Goal: Task Accomplishment & Management: Manage account settings

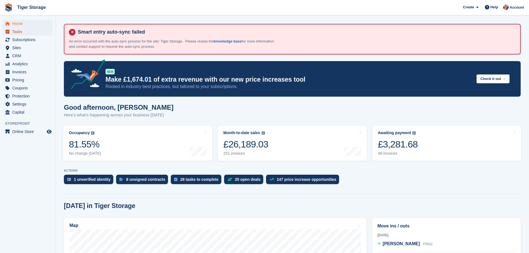
click at [23, 34] on span "Tasks" at bounding box center [28, 32] width 33 height 8
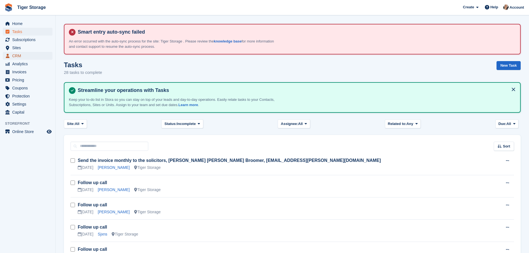
click at [22, 53] on span "CRM" at bounding box center [28, 56] width 33 height 8
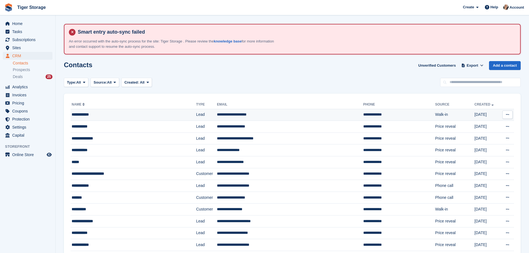
click at [129, 117] on div "**********" at bounding box center [122, 115] width 100 height 6
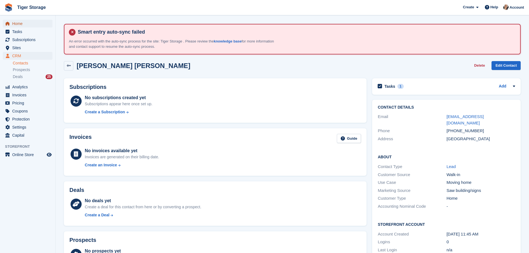
click at [21, 22] on span "Home" at bounding box center [28, 24] width 33 height 8
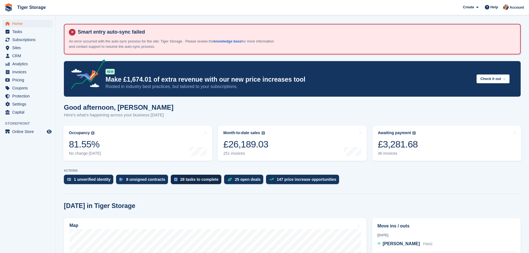
click at [196, 181] on div "28 tasks to complete" at bounding box center [199, 179] width 38 height 4
click at [246, 179] on div "25 open deals" at bounding box center [248, 179] width 26 height 4
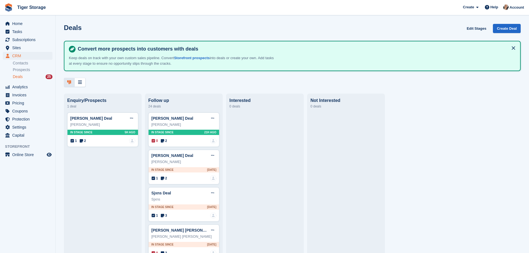
scroll to position [28, 0]
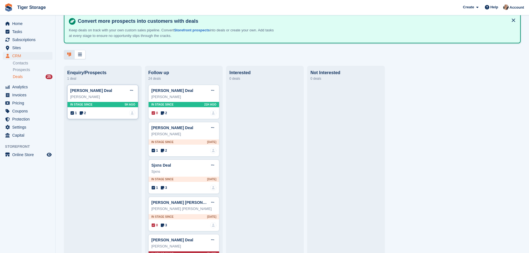
click at [91, 116] on div "1 2 No one is assigned to this deal" at bounding box center [103, 113] width 65 height 6
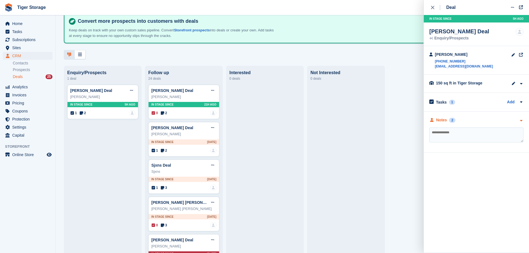
click at [443, 123] on div "Notes" at bounding box center [442, 120] width 11 height 6
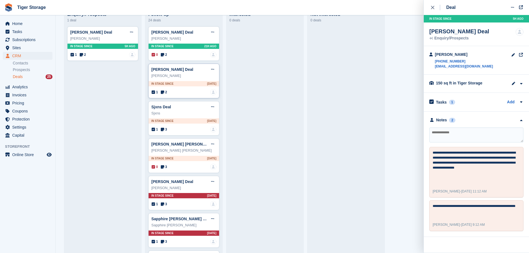
scroll to position [195, 0]
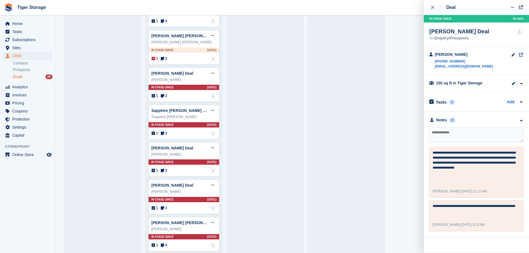
click at [433, 4] on button "close" at bounding box center [436, 7] width 13 height 15
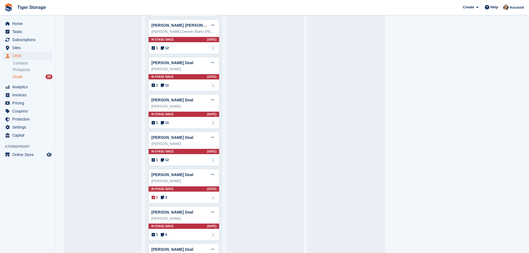
scroll to position [762, 0]
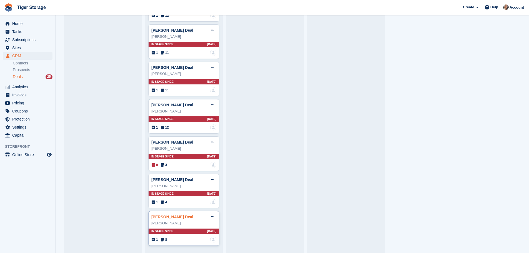
click at [176, 216] on link "Stacey Davey Deal" at bounding box center [172, 217] width 42 height 4
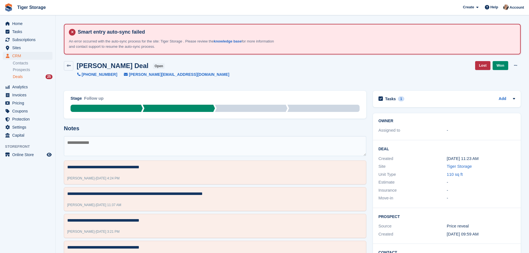
click at [131, 145] on textarea at bounding box center [215, 146] width 303 height 20
type textarea "*"
type textarea "**********"
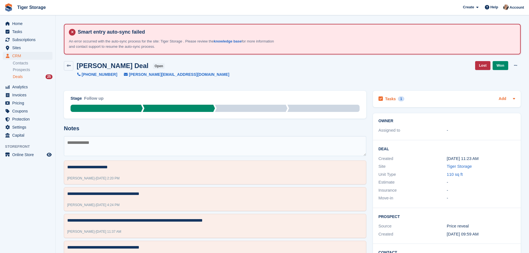
click at [503, 101] on link "Add" at bounding box center [503, 99] width 8 height 6
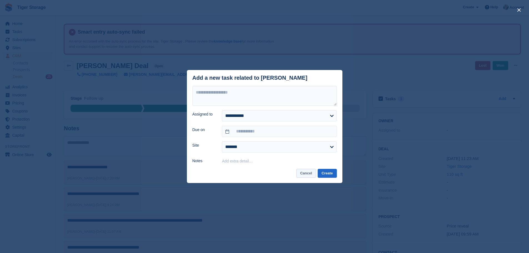
click at [311, 171] on button "Cancel" at bounding box center [306, 173] width 20 height 9
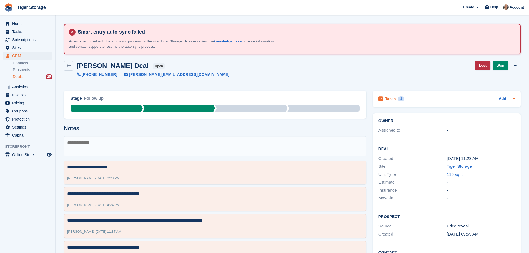
click at [379, 98] on icon at bounding box center [381, 98] width 4 height 5
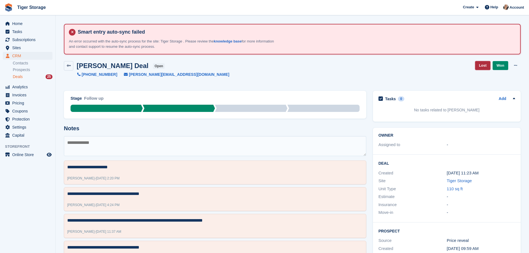
click at [482, 63] on link "Lost" at bounding box center [482, 65] width 15 height 9
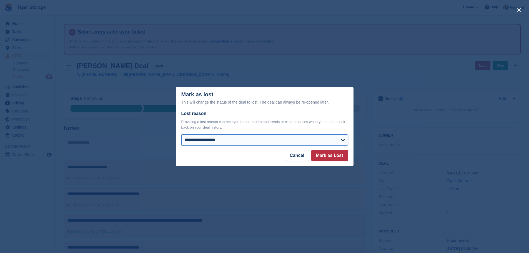
click at [187, 139] on select "**********" at bounding box center [264, 139] width 167 height 11
select select "**********"
click at [181, 135] on select "**********" at bounding box center [264, 139] width 167 height 11
click at [323, 155] on button "Mark as Lost" at bounding box center [329, 155] width 37 height 11
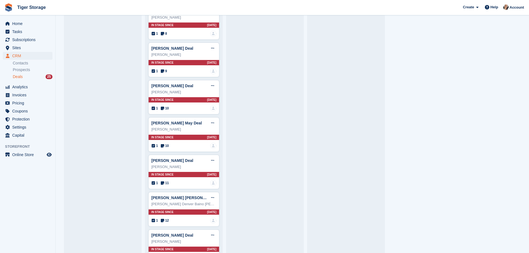
scroll to position [762, 0]
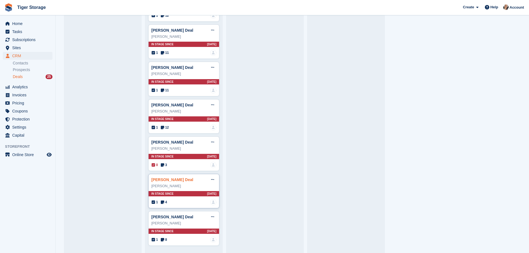
click at [169, 179] on link "Joe Standerline Deal" at bounding box center [172, 180] width 42 height 4
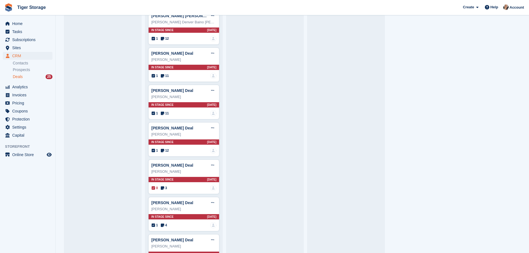
scroll to position [762, 0]
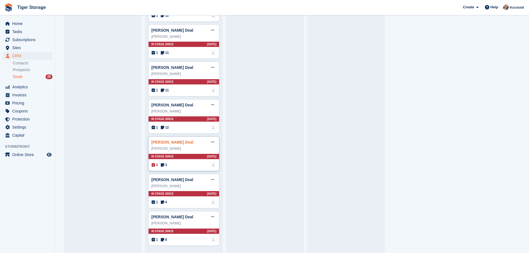
click at [175, 142] on link "Zoe Hutchinson Deal" at bounding box center [172, 142] width 42 height 4
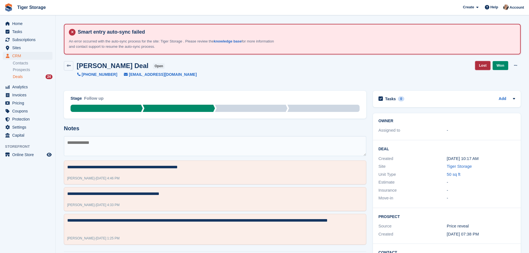
click at [483, 67] on link "Lost" at bounding box center [482, 65] width 15 height 9
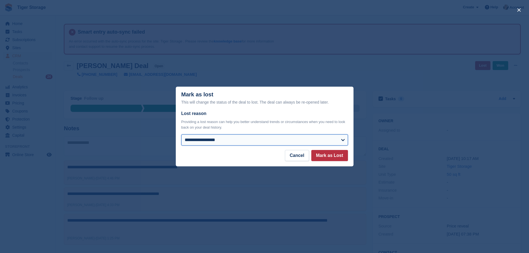
click at [236, 141] on select "**********" at bounding box center [264, 139] width 167 height 11
select select "**********"
click at [181, 135] on select "**********" at bounding box center [264, 139] width 167 height 11
click at [328, 151] on button "Mark as Lost" at bounding box center [329, 155] width 37 height 11
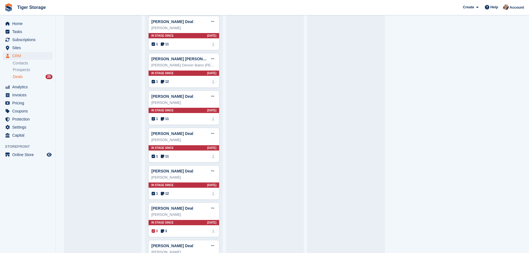
scroll to position [762, 0]
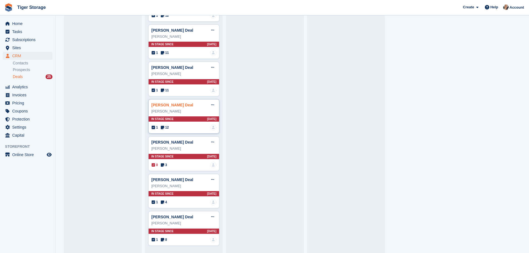
click at [172, 104] on link "Kyle Taylor Deal" at bounding box center [172, 105] width 42 height 4
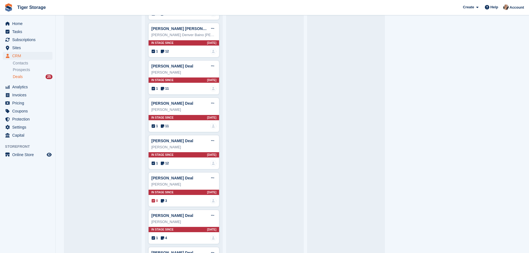
scroll to position [762, 0]
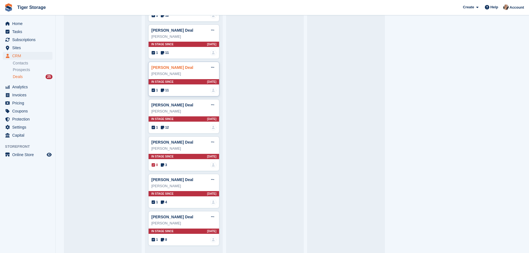
click at [164, 69] on link "Royce Wilde Deal" at bounding box center [172, 67] width 42 height 4
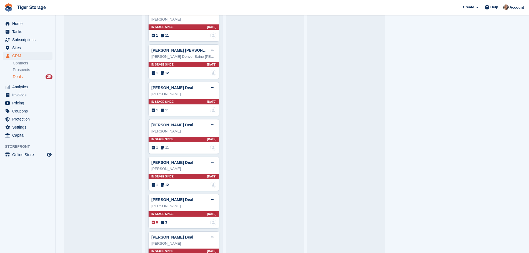
scroll to position [762, 0]
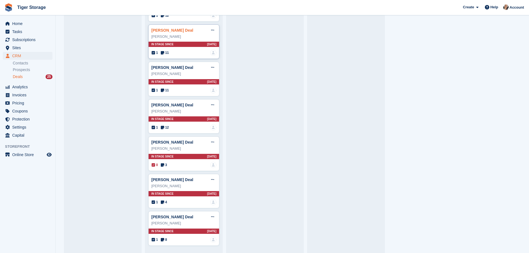
click at [173, 31] on link "David Clark Deal" at bounding box center [172, 30] width 42 height 4
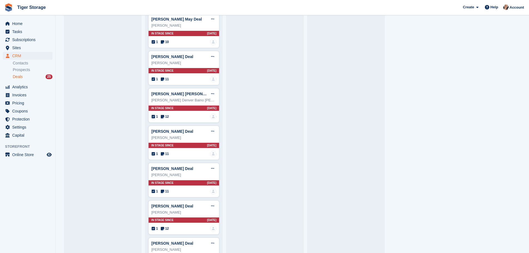
scroll to position [667, 0]
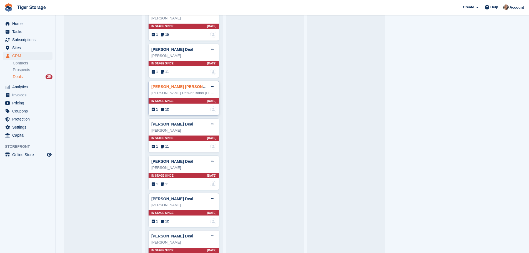
click at [163, 88] on link "Charles Denver Baino Ortiz Deal" at bounding box center [189, 86] width 76 height 4
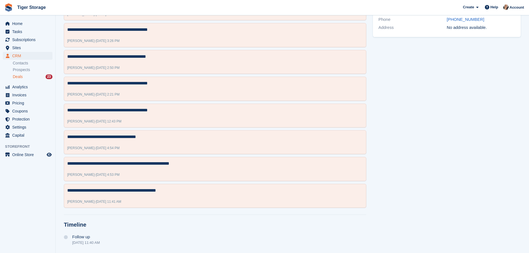
scroll to position [49, 0]
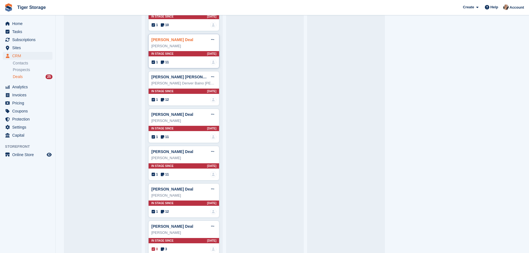
scroll to position [667, 0]
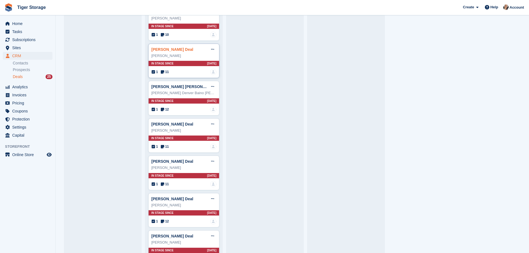
click at [168, 49] on link "Peter Simpspn Deal" at bounding box center [172, 49] width 42 height 4
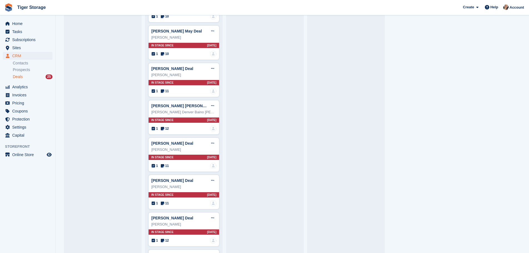
scroll to position [639, 0]
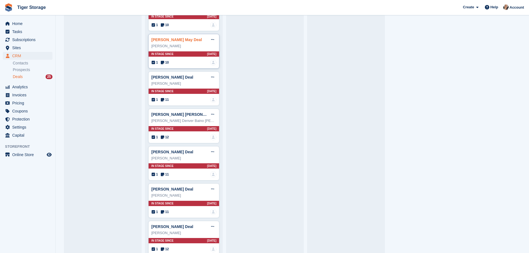
click at [173, 41] on link "Rhys May Deal" at bounding box center [176, 40] width 51 height 4
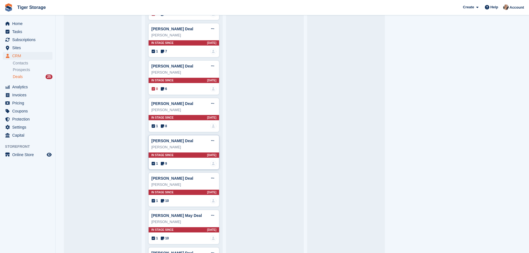
scroll to position [472, 0]
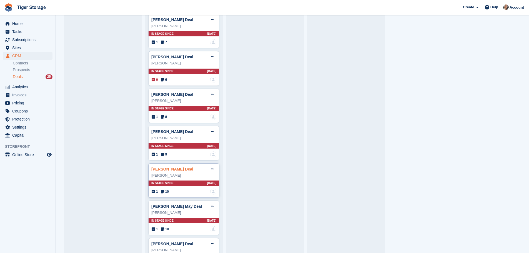
click at [169, 171] on link "Ron Johnson Deal" at bounding box center [172, 169] width 42 height 4
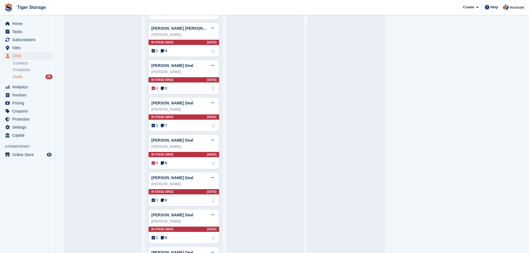
scroll to position [445, 0]
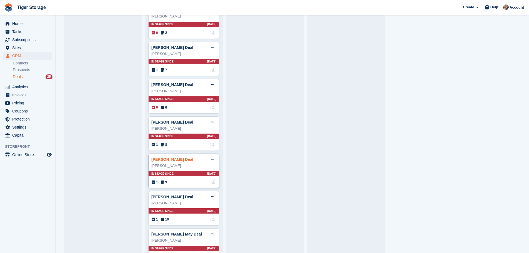
click at [175, 159] on link "Mathew Lonsdale Deal" at bounding box center [172, 159] width 42 height 4
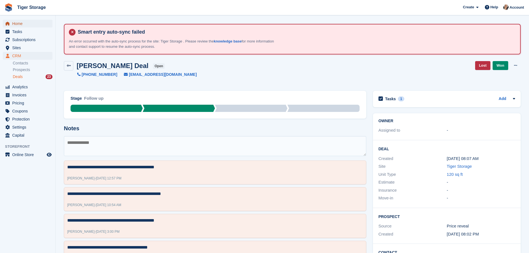
click at [11, 22] on span "menu" at bounding box center [7, 23] width 7 height 7
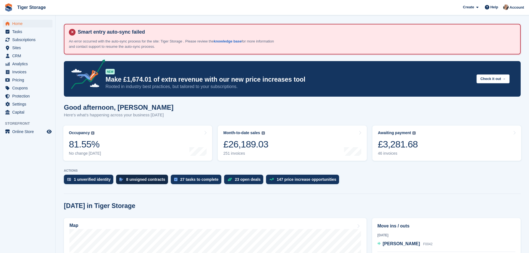
click at [138, 180] on div "8 unsigned contracts" at bounding box center [145, 179] width 39 height 4
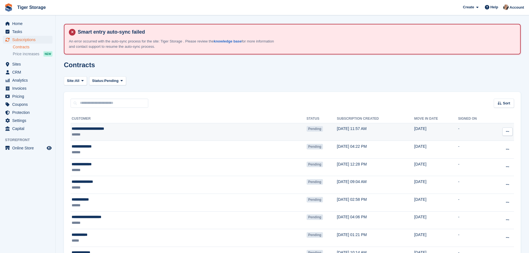
click at [508, 131] on icon at bounding box center [507, 132] width 3 height 4
click at [472, 157] on p "Void contract" at bounding box center [486, 156] width 48 height 7
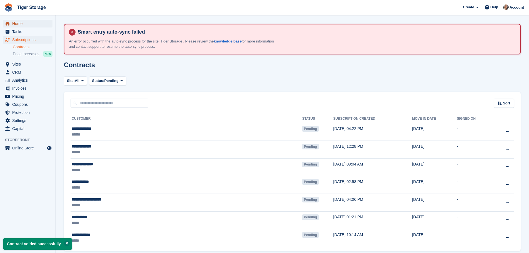
click at [20, 26] on span "Home" at bounding box center [28, 24] width 33 height 8
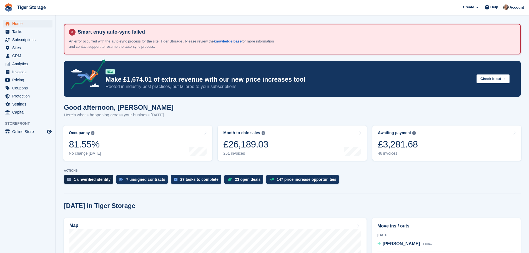
click at [94, 178] on div "1 unverified identity" at bounding box center [92, 179] width 37 height 4
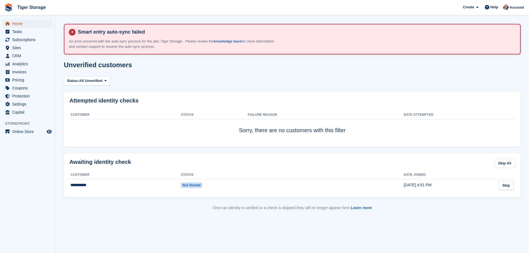
click at [34, 25] on span "Home" at bounding box center [28, 24] width 33 height 8
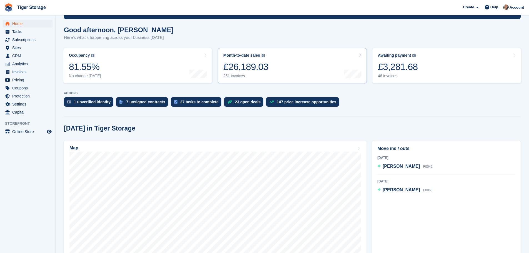
scroll to position [83, 0]
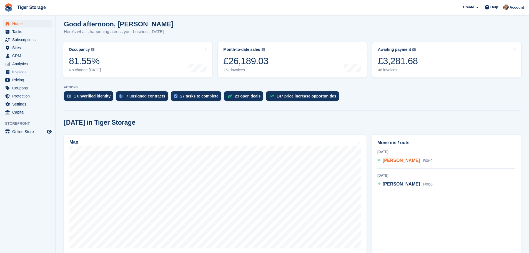
click at [390, 160] on span "[PERSON_NAME]" at bounding box center [401, 160] width 37 height 5
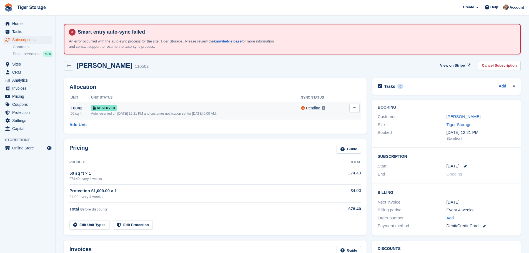
click at [243, 106] on div "Reserved" at bounding box center [196, 108] width 210 height 6
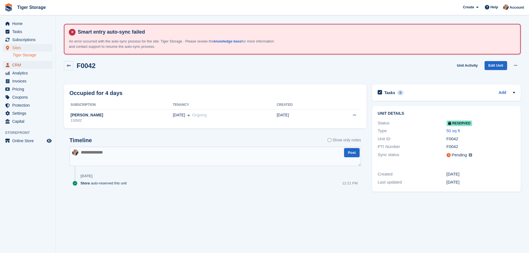
click at [19, 64] on span "CRM" at bounding box center [28, 65] width 33 height 8
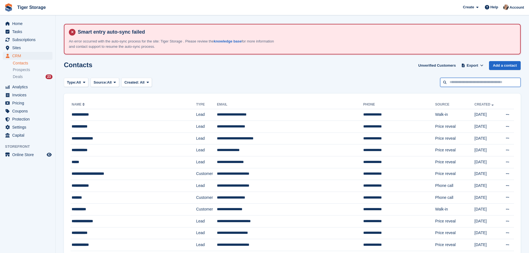
click at [453, 82] on input "text" at bounding box center [480, 82] width 81 height 9
type input "*****"
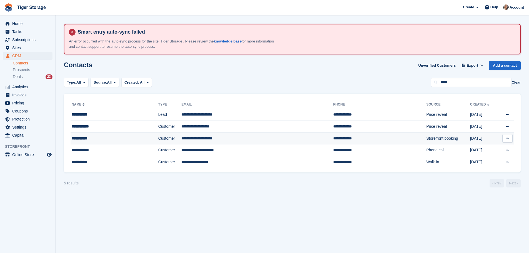
click at [105, 139] on div "**********" at bounding box center [103, 139] width 63 height 6
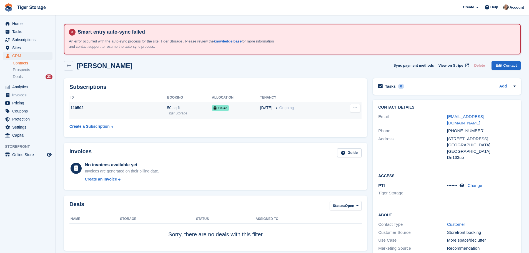
click at [196, 114] on div "Tiger Storage" at bounding box center [189, 113] width 45 height 5
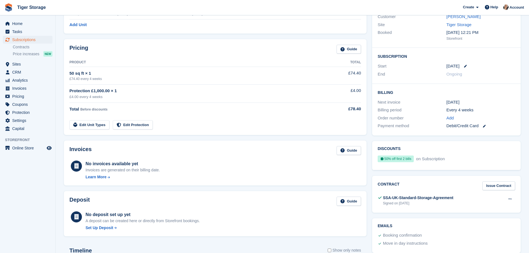
scroll to position [167, 0]
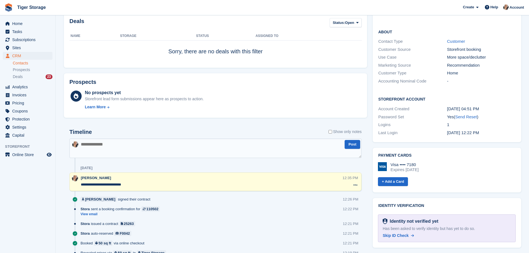
scroll to position [195, 0]
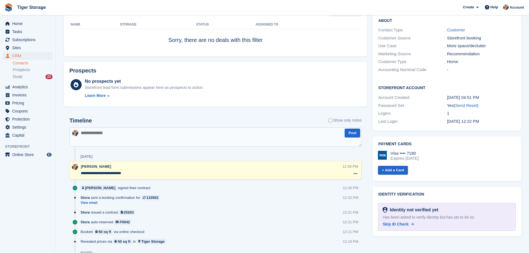
drag, startPoint x: 391, startPoint y: 219, endPoint x: 294, endPoint y: 33, distance: 209.9
click at [391, 222] on span "Skip ID Check" at bounding box center [396, 224] width 26 height 4
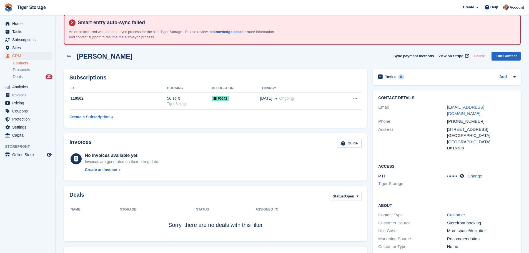
scroll to position [0, 0]
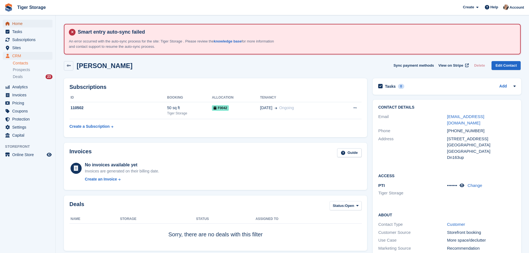
click at [16, 23] on span "Home" at bounding box center [28, 24] width 33 height 8
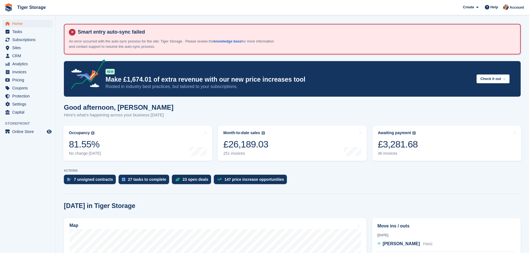
drag, startPoint x: 101, startPoint y: 180, endPoint x: 124, endPoint y: 173, distance: 23.9
click at [101, 179] on div "7 unsigned contracts" at bounding box center [93, 179] width 39 height 4
click at [428, 147] on link "Awaiting payment The total outstanding balance on all open invoices. £3,281.68 …" at bounding box center [447, 143] width 149 height 35
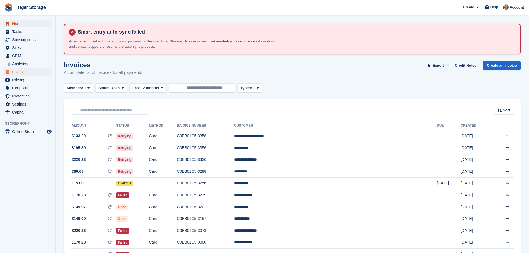
click at [26, 26] on span "Home" at bounding box center [28, 24] width 33 height 8
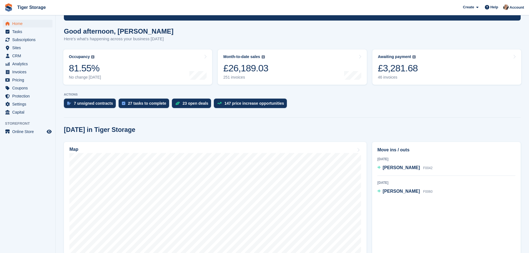
scroll to position [111, 0]
